Goal: Task Accomplishment & Management: Manage account settings

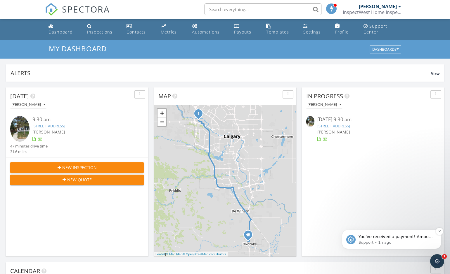
click at [405, 239] on span "You've received a payment! Amount CAD$513.75 Fee CAD$14.43 Net CAD$499.32 Trans…" at bounding box center [395, 269] width 75 height 69
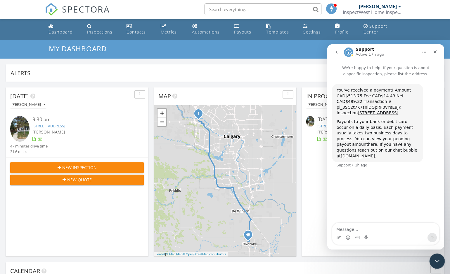
click at [428, 262] on icon "Close Intercom Messenger" at bounding box center [435, 260] width 7 height 7
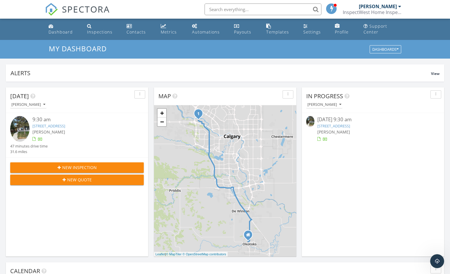
click at [173, 33] on div "Metrics" at bounding box center [169, 32] width 16 height 6
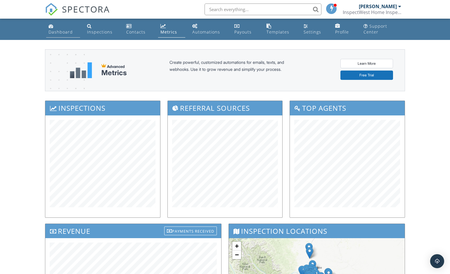
click at [59, 29] on link "Dashboard" at bounding box center [63, 29] width 34 height 17
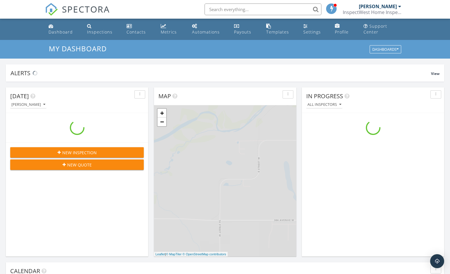
scroll to position [532, 450]
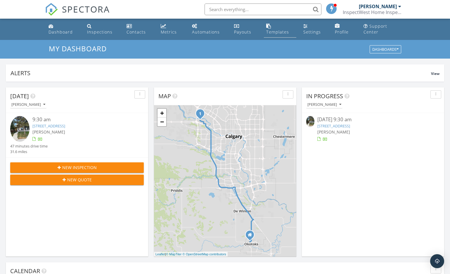
click at [275, 32] on div "Templates" at bounding box center [277, 32] width 23 height 6
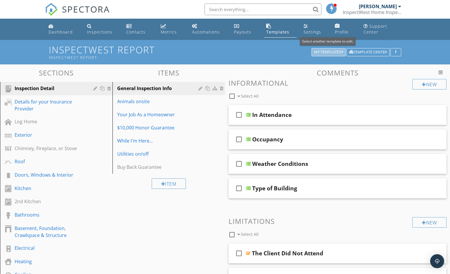
click at [339, 50] on div "My Templates" at bounding box center [328, 52] width 29 height 4
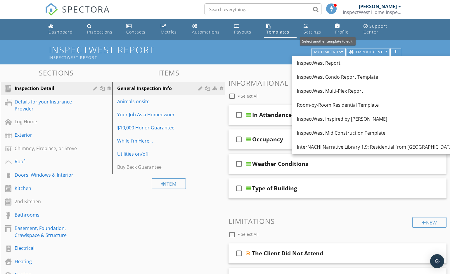
click at [339, 50] on div "My Templates" at bounding box center [328, 52] width 29 height 4
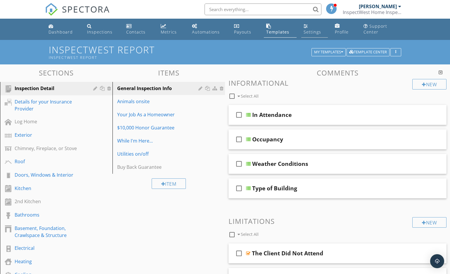
click at [311, 29] on link "Settings" at bounding box center [314, 29] width 27 height 17
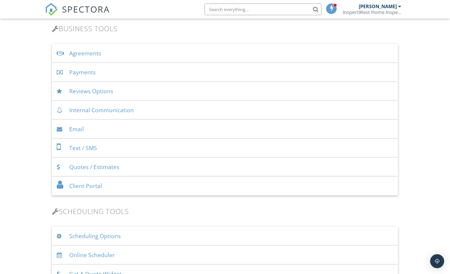
scroll to position [213, 0]
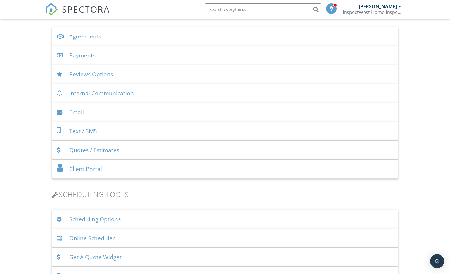
click at [103, 38] on div "Agreements" at bounding box center [225, 36] width 346 height 19
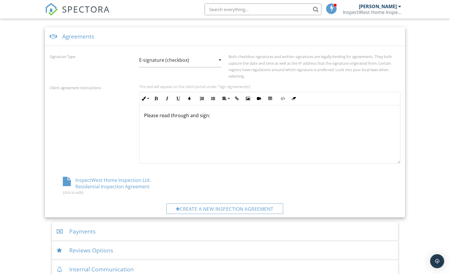
click at [128, 180] on div "InspectWest Home Inspection Ltd. Residential Inspection Agreement (click to edi…" at bounding box center [108, 186] width 117 height 18
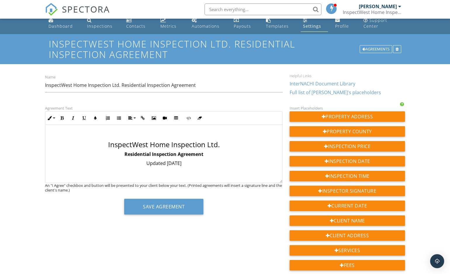
click at [327, 83] on link "InterNACHI Document Library" at bounding box center [322, 84] width 66 height 6
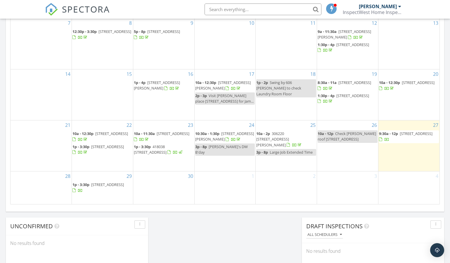
scroll to position [338, 0]
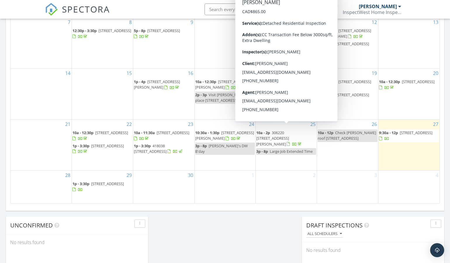
click at [276, 133] on span "306220 [STREET_ADDRESS][PERSON_NAME]" at bounding box center [272, 138] width 33 height 16
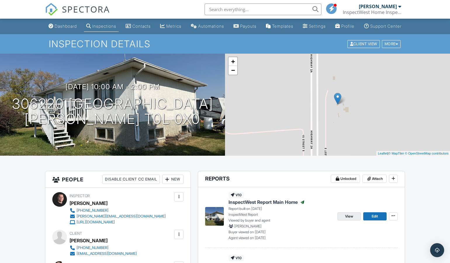
click at [351, 214] on span "View" at bounding box center [349, 217] width 8 height 6
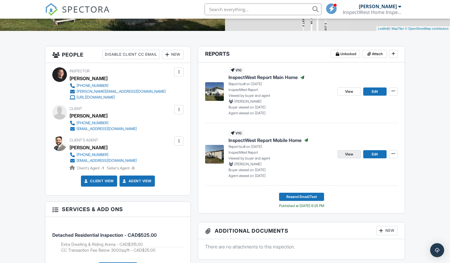
click at [351, 157] on span "View" at bounding box center [349, 155] width 8 height 6
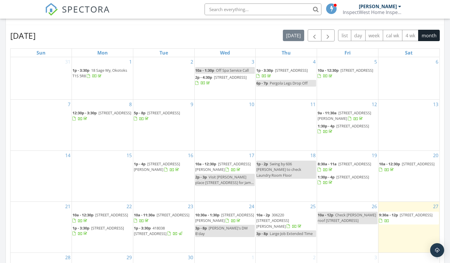
scroll to position [265, 0]
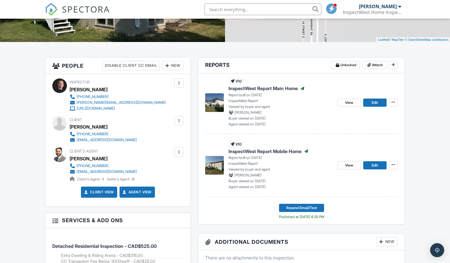
scroll to position [115, 0]
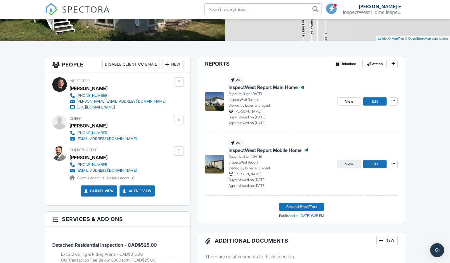
click at [347, 167] on span "View" at bounding box center [349, 164] width 8 height 6
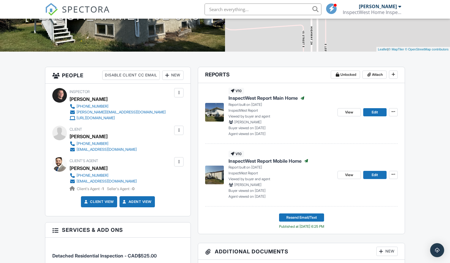
click at [179, 133] on div at bounding box center [179, 131] width 6 height 6
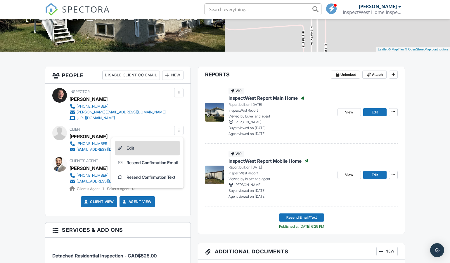
click at [136, 154] on li "Edit" at bounding box center [147, 148] width 65 height 15
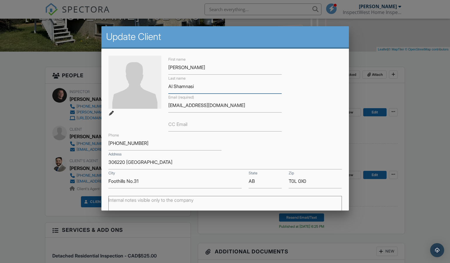
drag, startPoint x: 198, startPoint y: 86, endPoint x: 166, endPoint y: 86, distance: 32.4
paste input "Shamm"
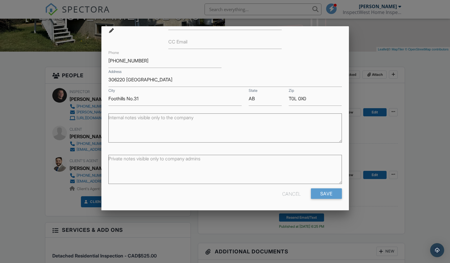
scroll to position [82, 0]
type input "AlShammasi"
click at [322, 194] on input "Save" at bounding box center [326, 194] width 31 height 11
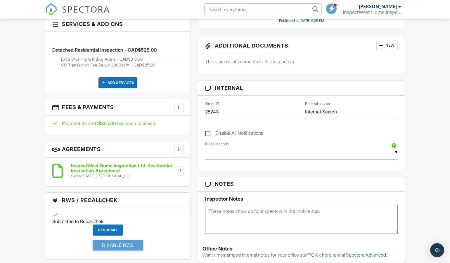
scroll to position [327, 0]
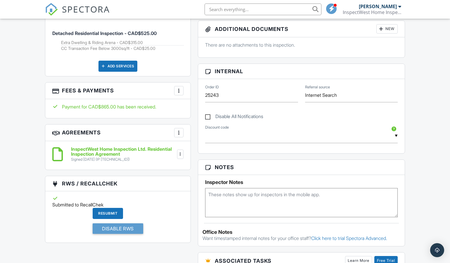
click at [178, 136] on div at bounding box center [179, 133] width 6 height 6
click at [35, 143] on div "Dashboard Inspections Contacts Metrics Automations Payouts Templates Settings P…" at bounding box center [225, 266] width 450 height 1149
click at [180, 157] on div at bounding box center [180, 155] width 6 height 6
click at [34, 148] on div "Dashboard Inspections Contacts Metrics Automations Payouts Templates Settings P…" at bounding box center [225, 266] width 450 height 1149
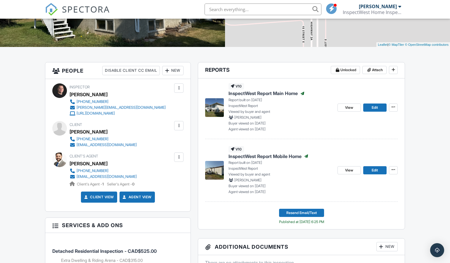
scroll to position [117, 0]
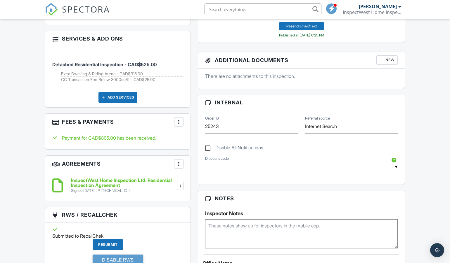
scroll to position [296, 0]
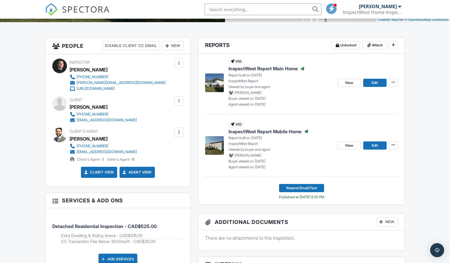
scroll to position [134, 0]
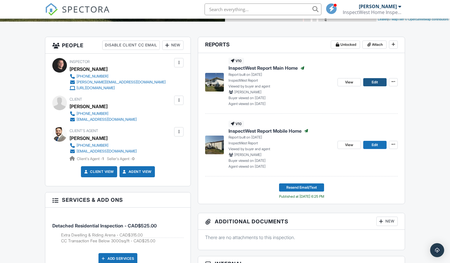
click at [379, 86] on link "Edit" at bounding box center [374, 82] width 23 height 8
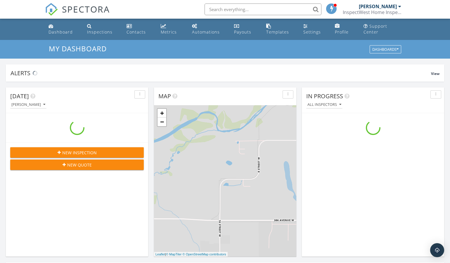
scroll to position [532, 450]
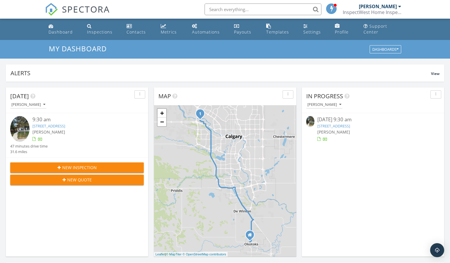
click at [65, 125] on link "8731 34 Ave NW, Calgary, AB T3B 1R6" at bounding box center [48, 125] width 33 height 5
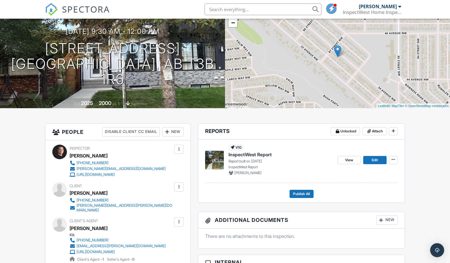
scroll to position [51, 0]
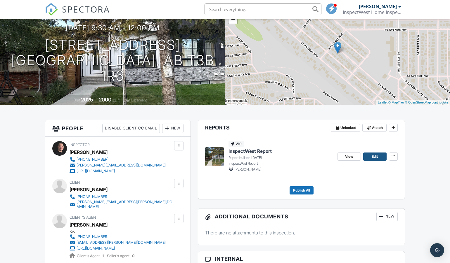
click at [370, 161] on link "Edit" at bounding box center [374, 157] width 23 height 8
